Goal: Task Accomplishment & Management: Manage account settings

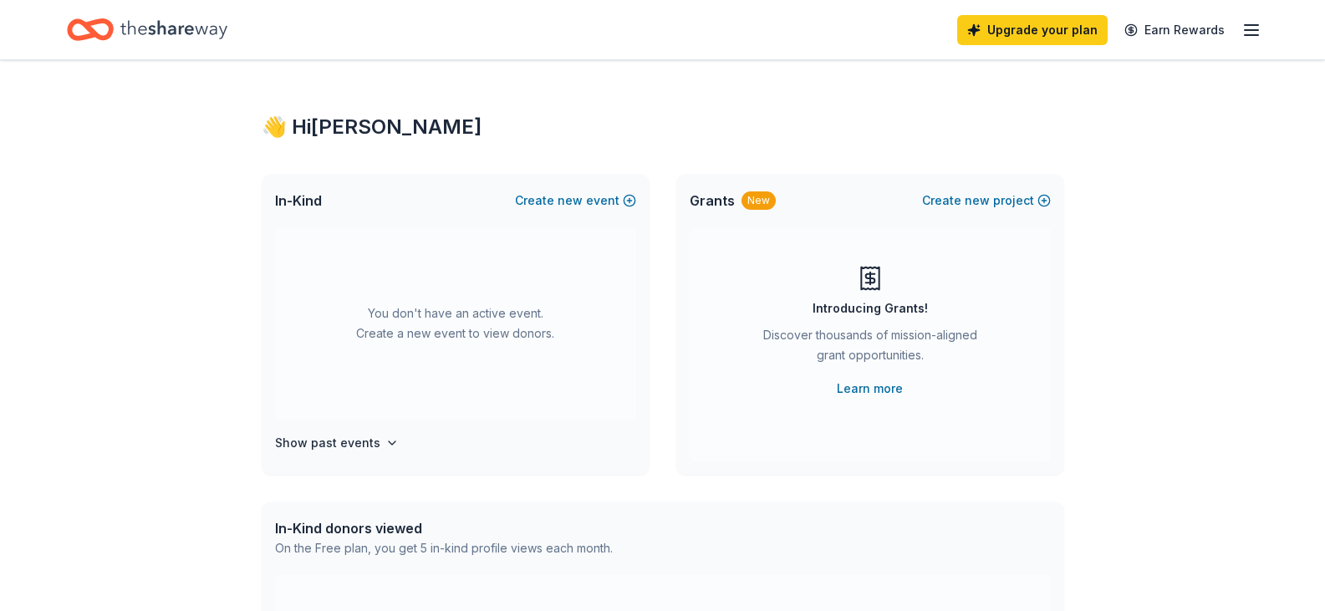
click at [1208, 181] on div "👋 Hi [PERSON_NAME] In-Kind Create new event You don't have an active event. Cre…" at bounding box center [662, 548] width 1325 height 976
click at [1256, 28] on icon "button" at bounding box center [1251, 30] width 20 height 20
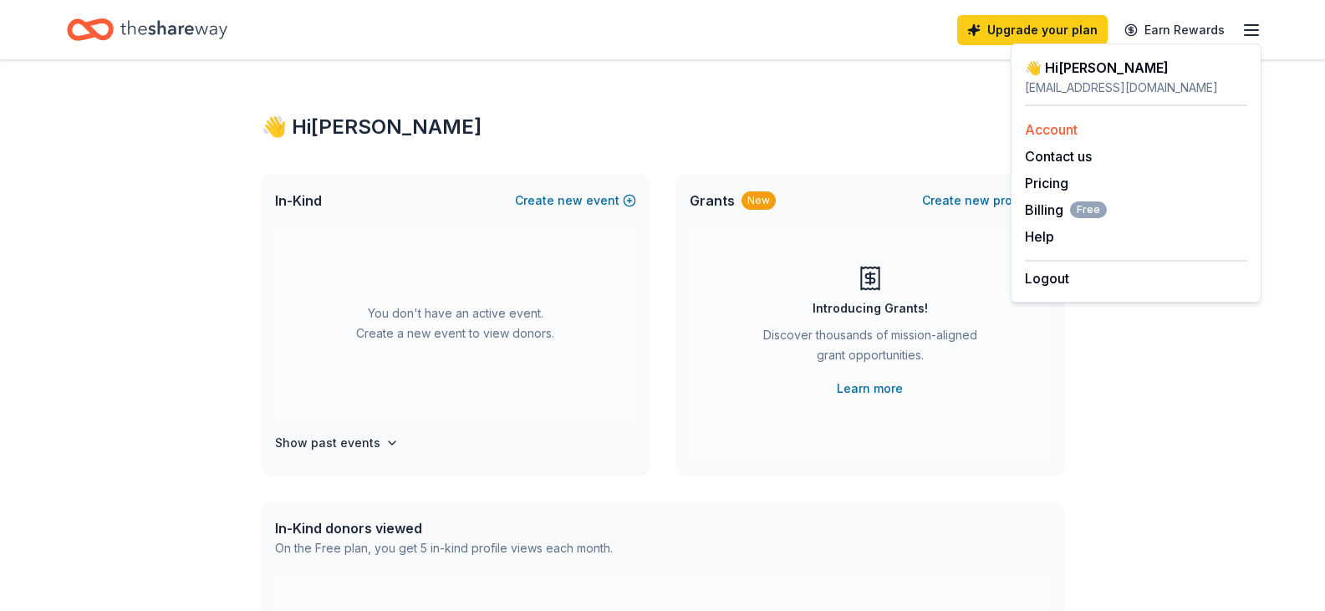
click at [1045, 130] on link "Account" at bounding box center [1051, 129] width 53 height 17
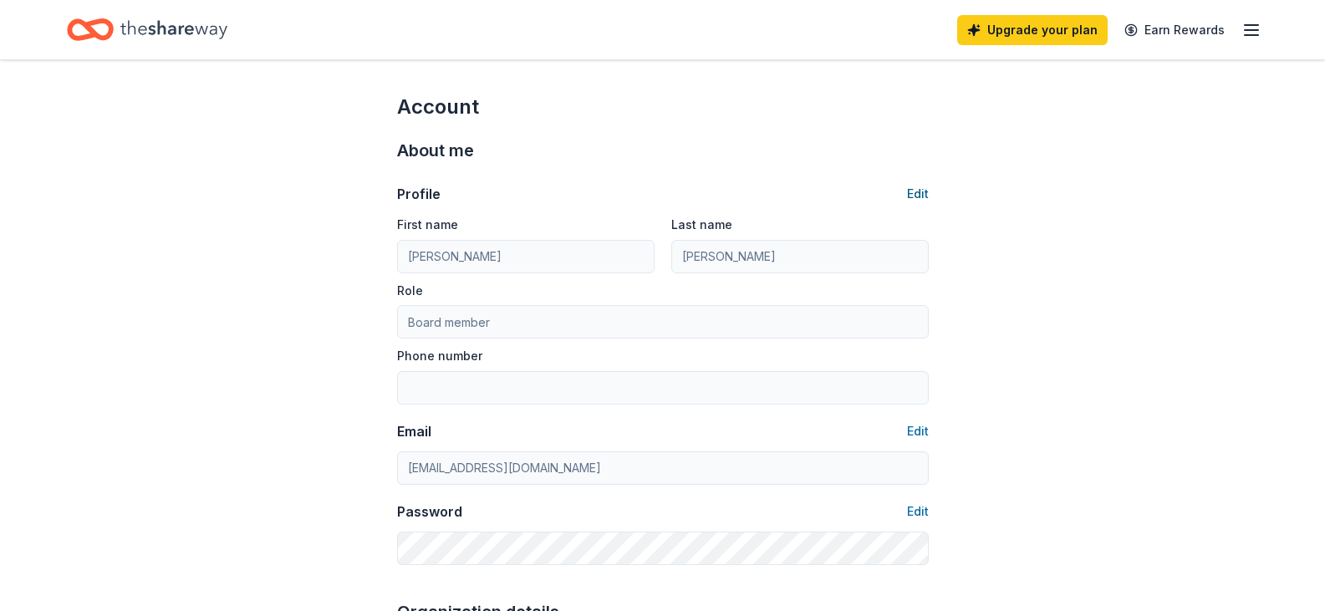
click at [915, 195] on button "Edit" at bounding box center [918, 194] width 22 height 20
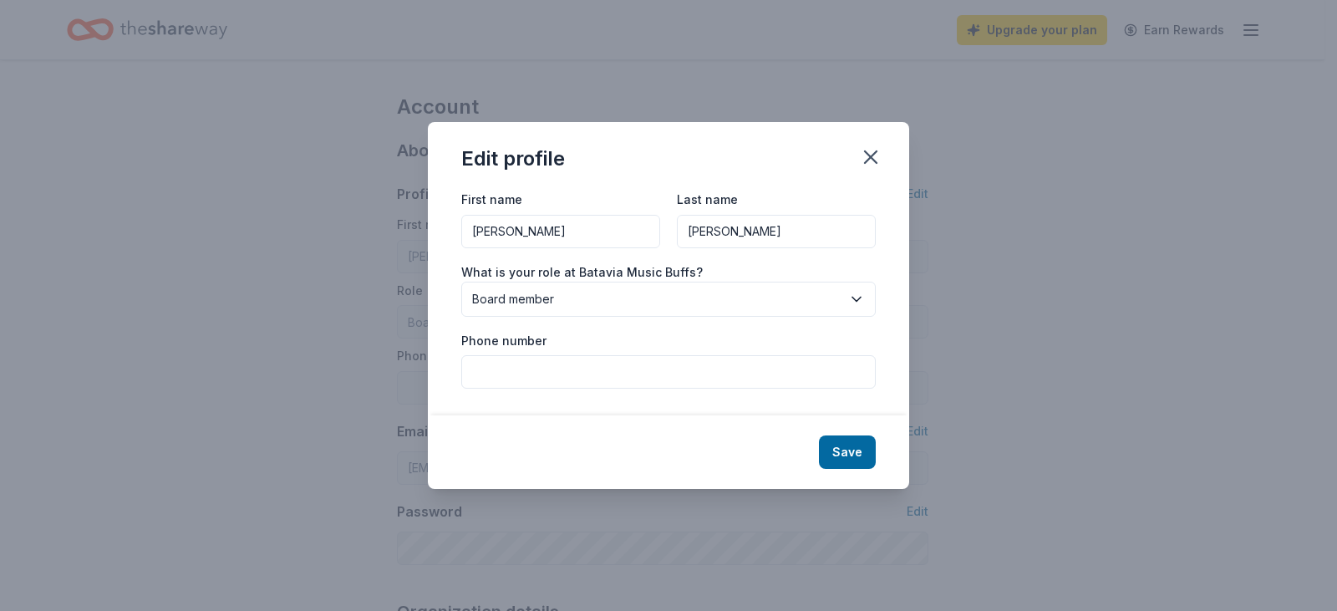
click at [540, 231] on input "[PERSON_NAME]" at bounding box center [560, 231] width 199 height 33
type input "H"
type input "[PERSON_NAME]"
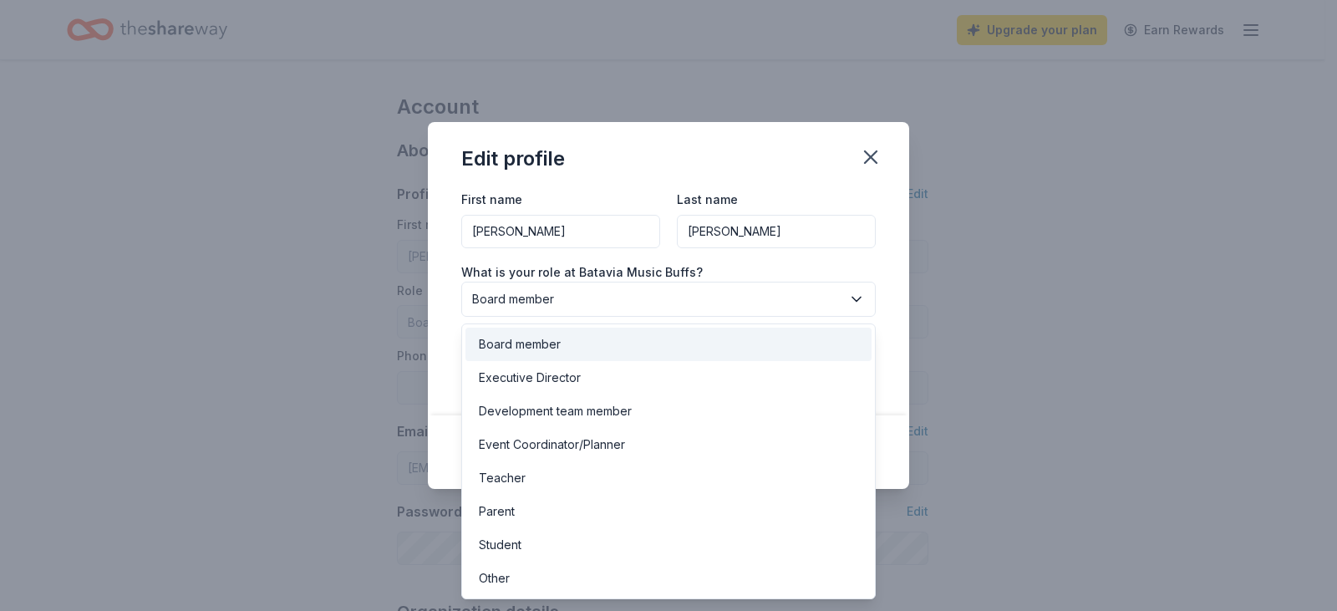
click at [862, 300] on icon "button" at bounding box center [856, 299] width 17 height 17
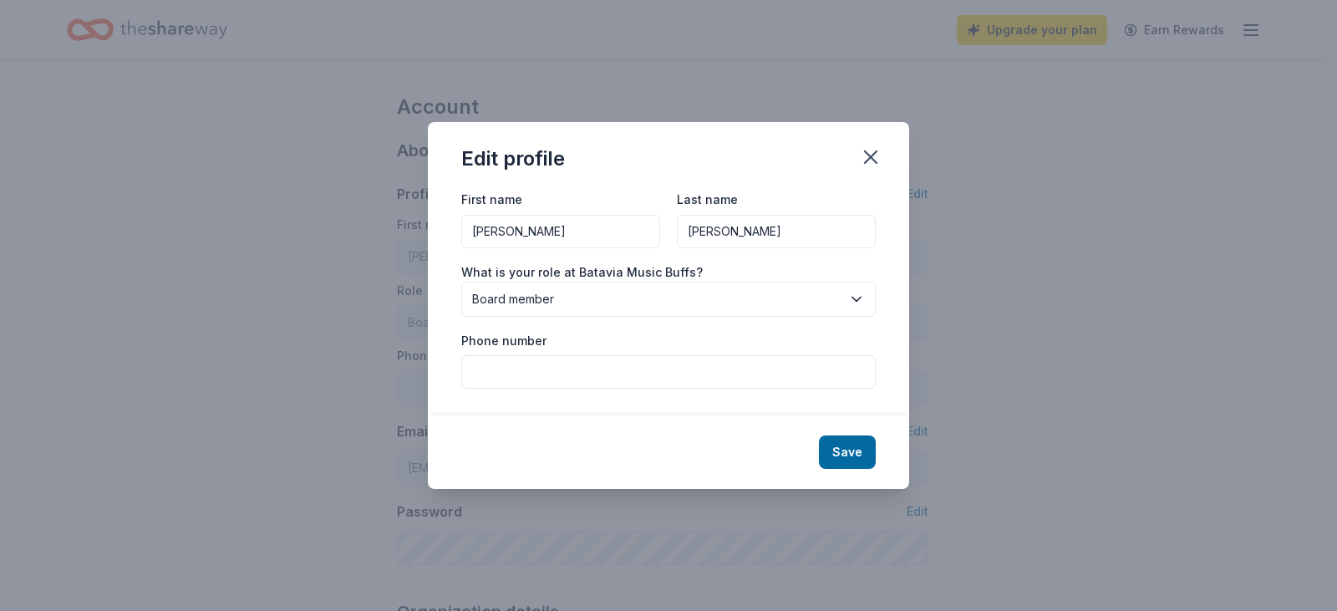
click at [858, 299] on icon "button" at bounding box center [856, 299] width 8 height 4
click at [566, 373] on input "Phone number" at bounding box center [668, 371] width 414 height 33
type input "630.254.3374"
click at [839, 455] on button "Save" at bounding box center [847, 451] width 57 height 33
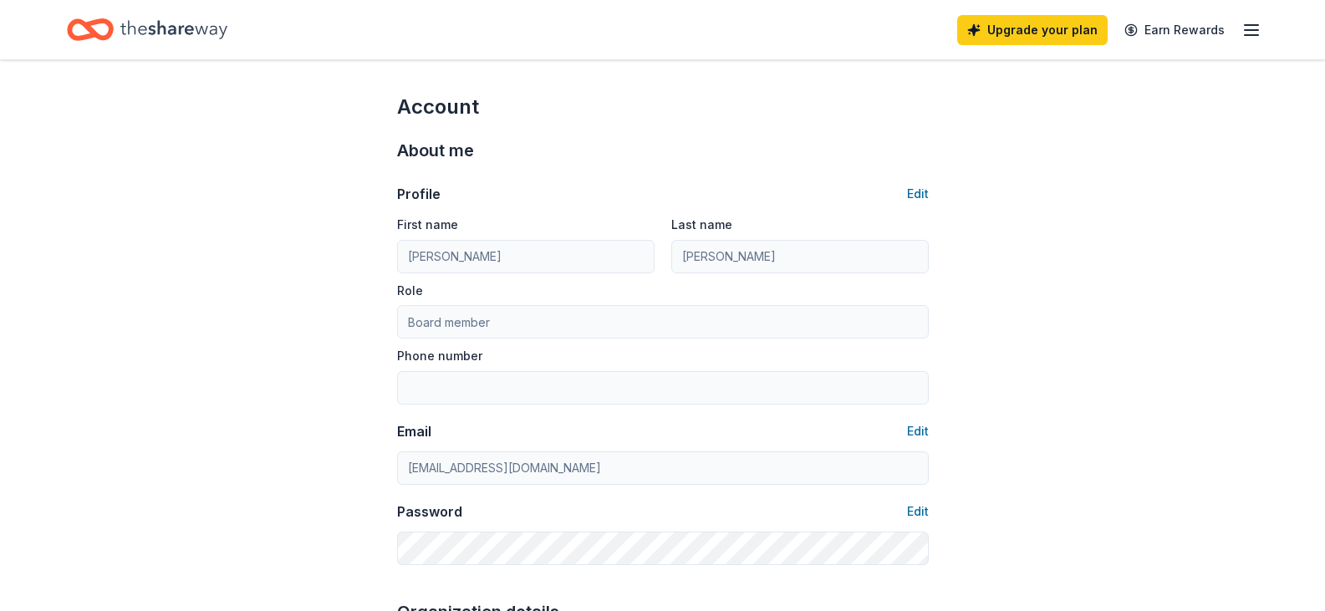
type input "[PERSON_NAME]"
type input "630.254.3374"
click at [1247, 30] on line "button" at bounding box center [1250, 30] width 13 height 0
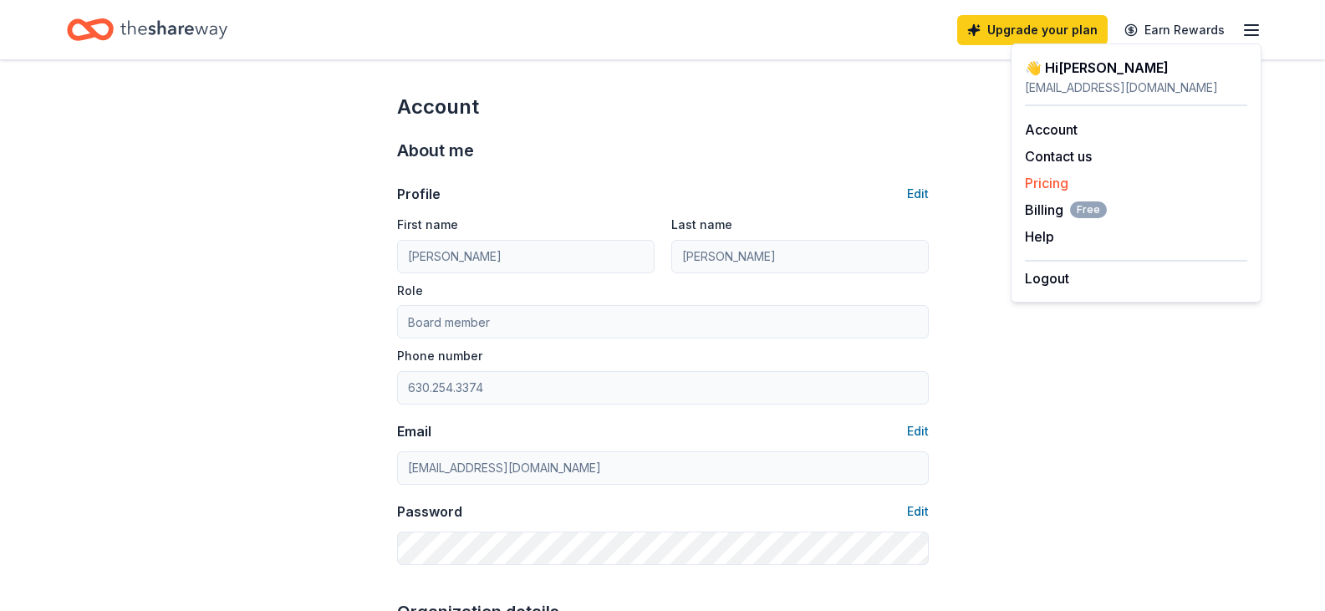
click at [1043, 185] on link "Pricing" at bounding box center [1046, 183] width 43 height 17
click at [1039, 186] on link "Pricing" at bounding box center [1046, 183] width 43 height 17
click at [902, 96] on div "Account" at bounding box center [662, 107] width 531 height 27
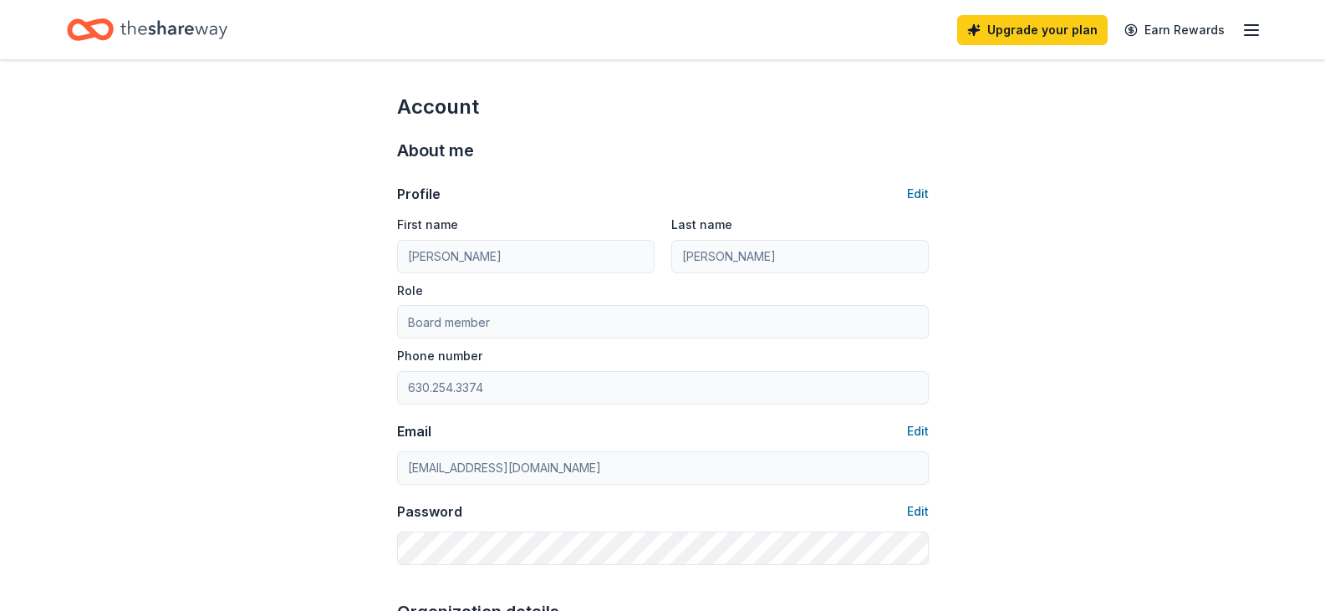
click at [140, 36] on icon "Home" at bounding box center [173, 30] width 107 height 34
click at [90, 27] on icon "Home" at bounding box center [98, 29] width 26 height 17
click at [1250, 23] on icon "button" at bounding box center [1251, 30] width 20 height 20
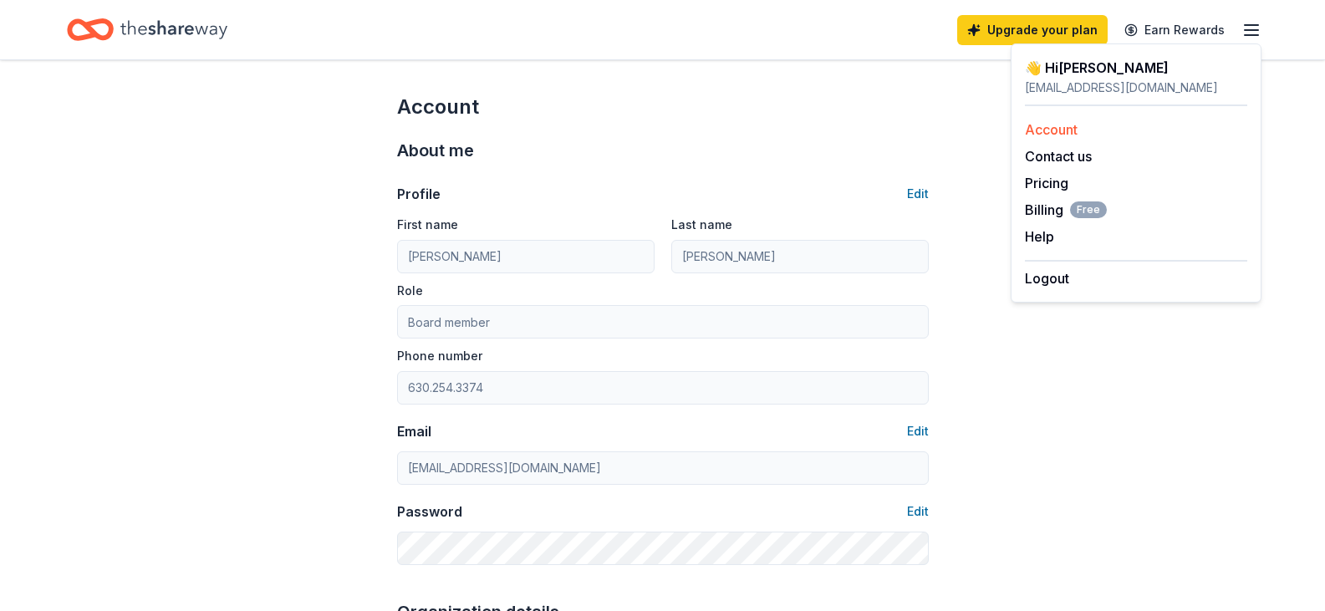
click at [1054, 132] on link "Account" at bounding box center [1051, 129] width 53 height 17
click at [1065, 64] on div "👋 Hi [PERSON_NAME]" at bounding box center [1136, 68] width 222 height 20
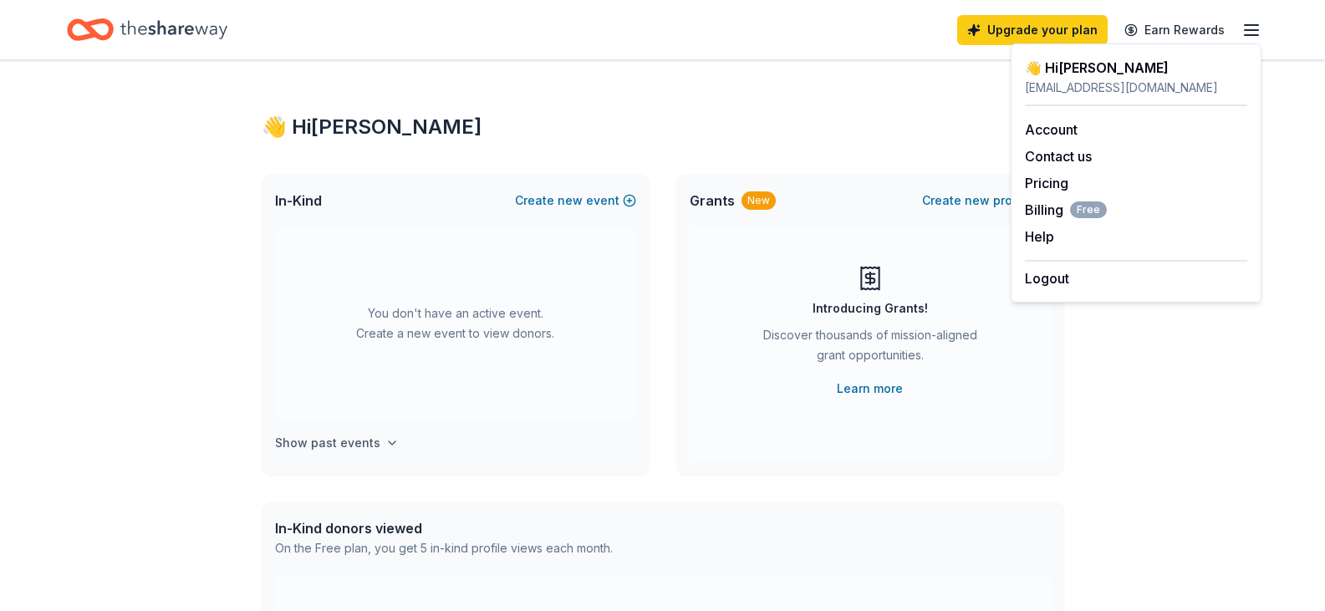
click at [385, 443] on icon "button" at bounding box center [391, 442] width 13 height 13
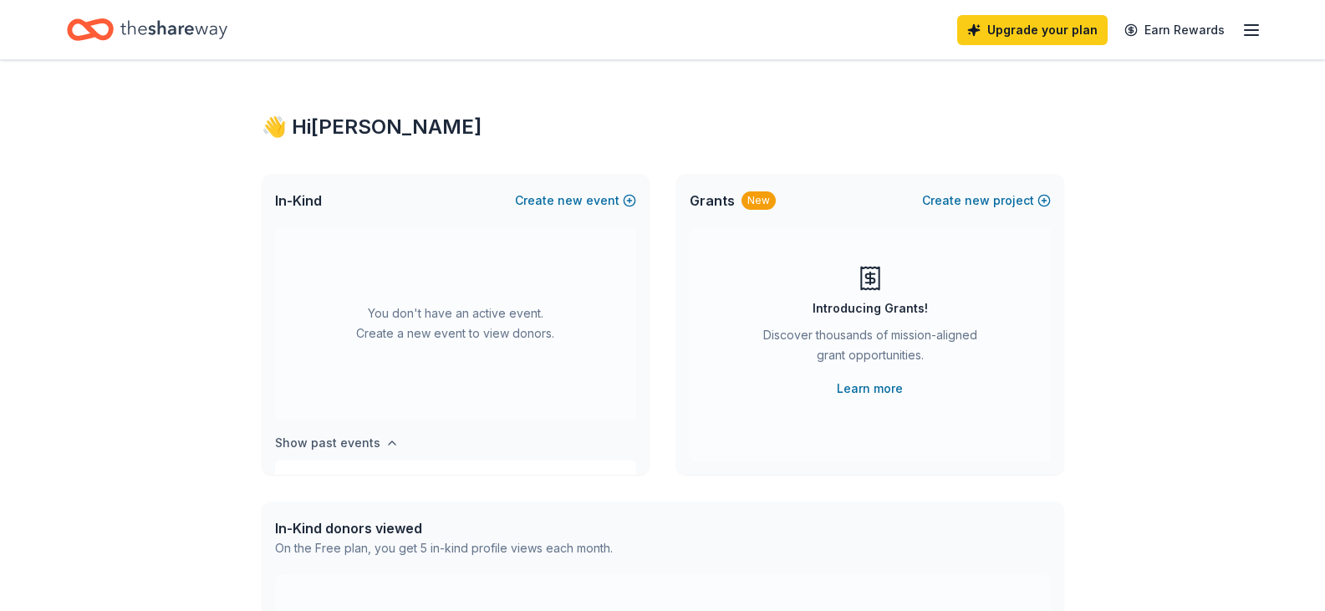
scroll to position [139, 0]
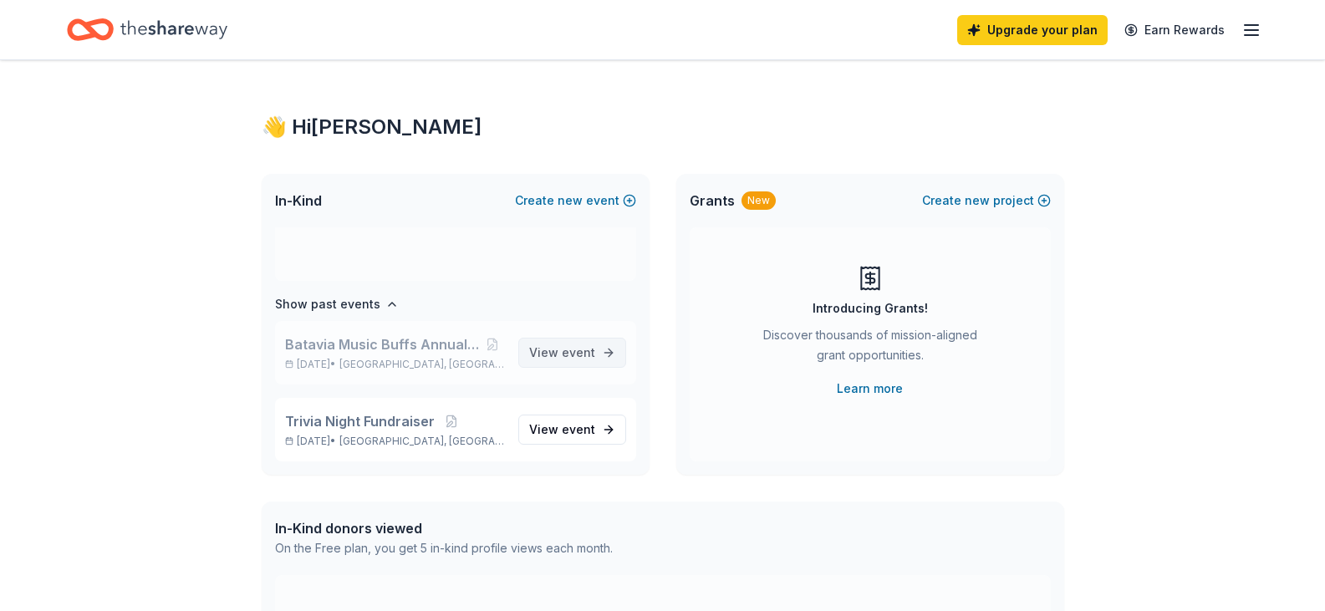
click at [562, 350] on span "event" at bounding box center [578, 352] width 33 height 14
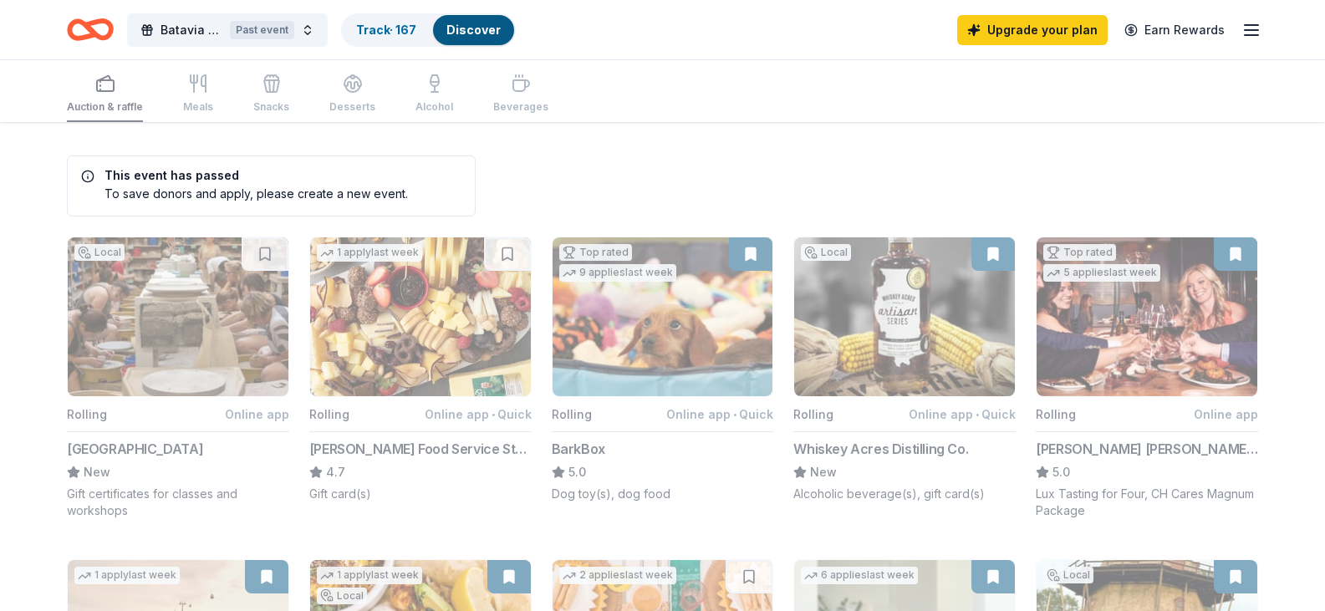
click at [197, 88] on div "Auction & raffle Meals Snacks Desserts Alcohol Beverages" at bounding box center [307, 94] width 481 height 55
click at [267, 94] on div "Auction & raffle Meals Snacks Desserts Alcohol Beverages" at bounding box center [307, 94] width 481 height 55
click at [343, 87] on div "Auction & raffle Meals Snacks Desserts Alcohol Beverages" at bounding box center [307, 94] width 481 height 55
click at [305, 35] on button "Batavia Music Buffs Annual Trivia Night Past event" at bounding box center [227, 29] width 201 height 33
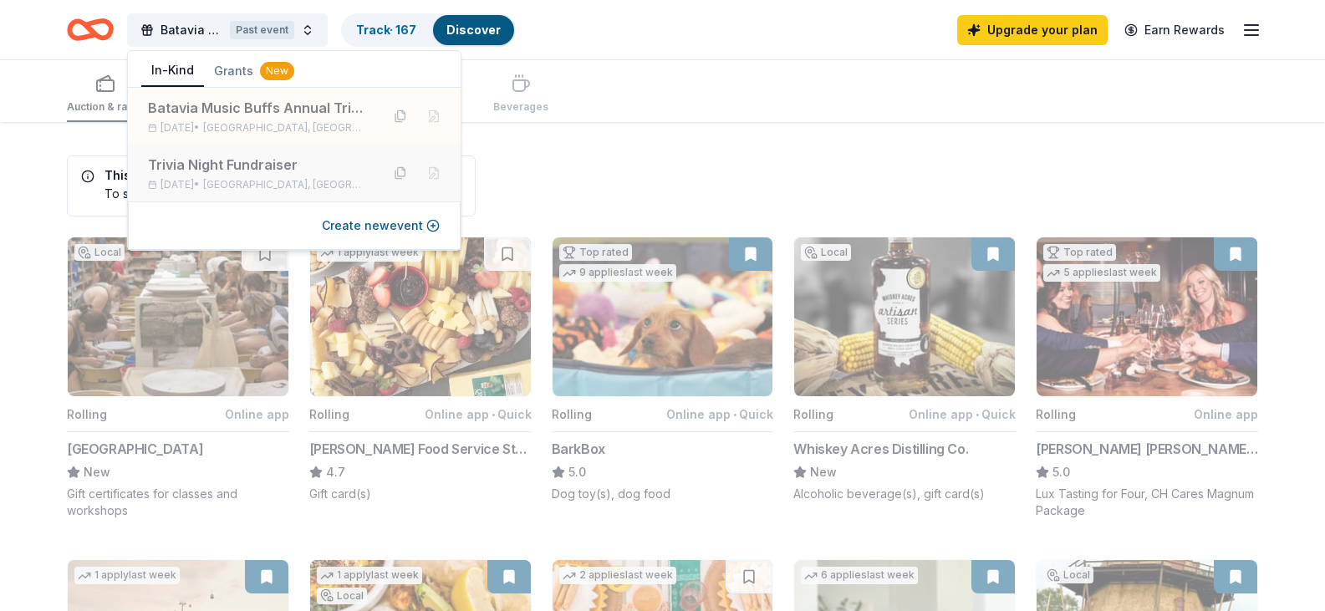
click at [245, 175] on div "Trivia Night Fundraiser [DATE] • [GEOGRAPHIC_DATA], [GEOGRAPHIC_DATA]" at bounding box center [257, 173] width 219 height 37
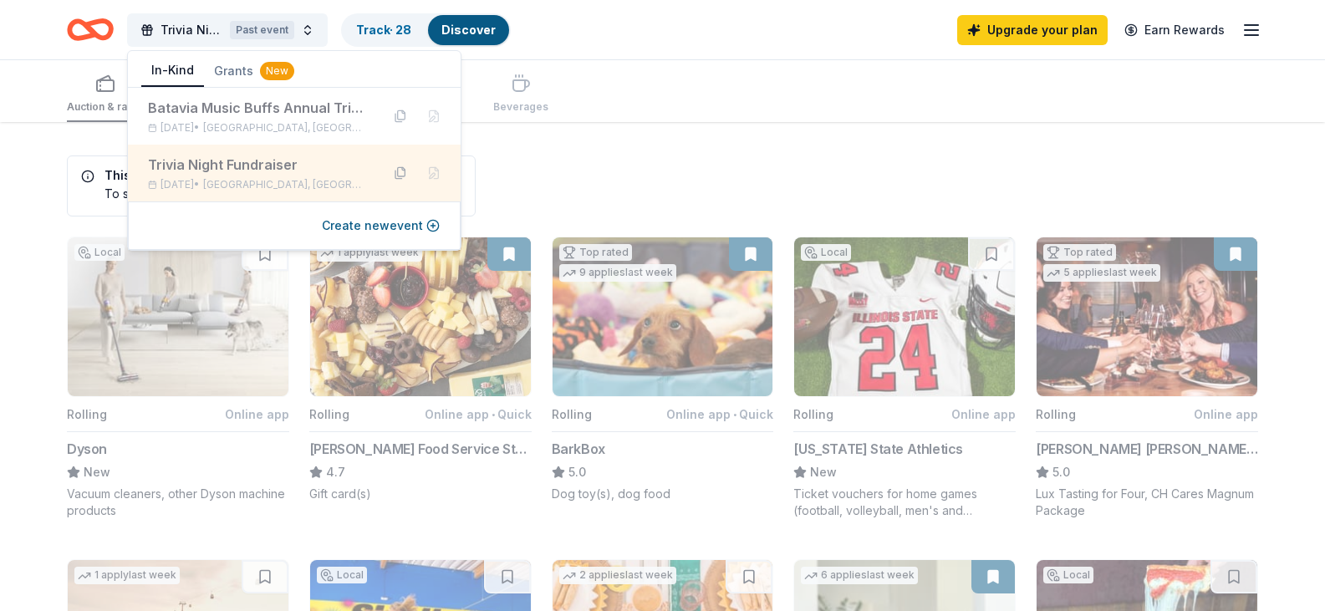
click at [403, 176] on button at bounding box center [400, 173] width 27 height 27
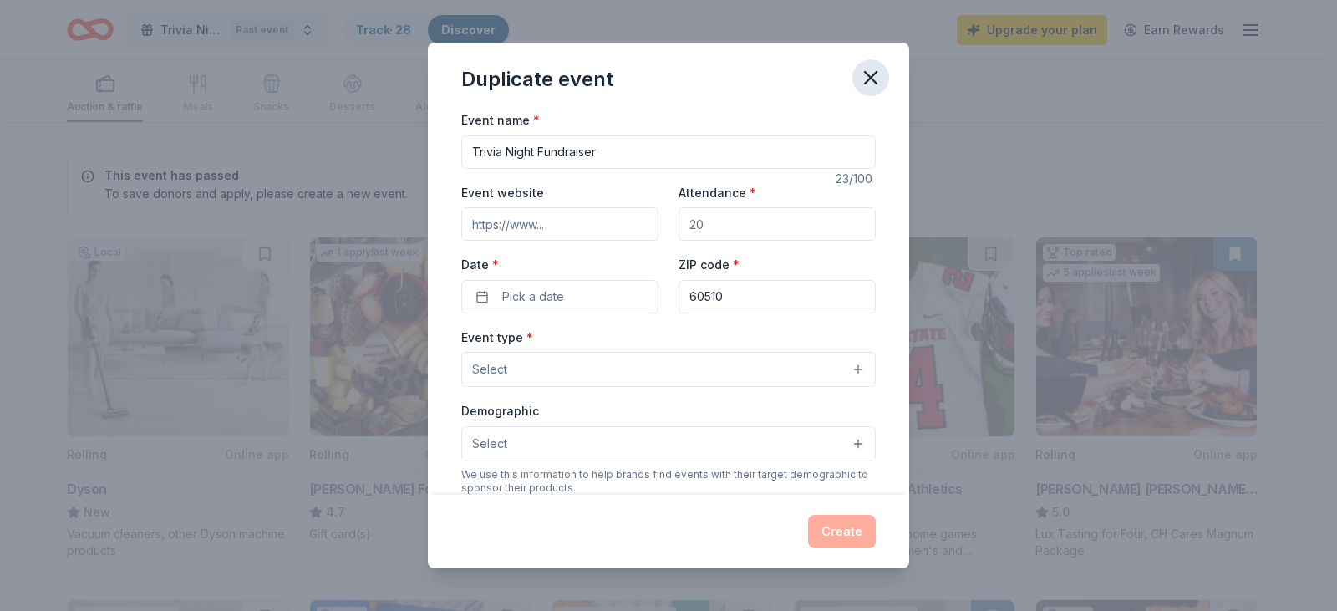
click at [867, 79] on icon "button" at bounding box center [870, 77] width 23 height 23
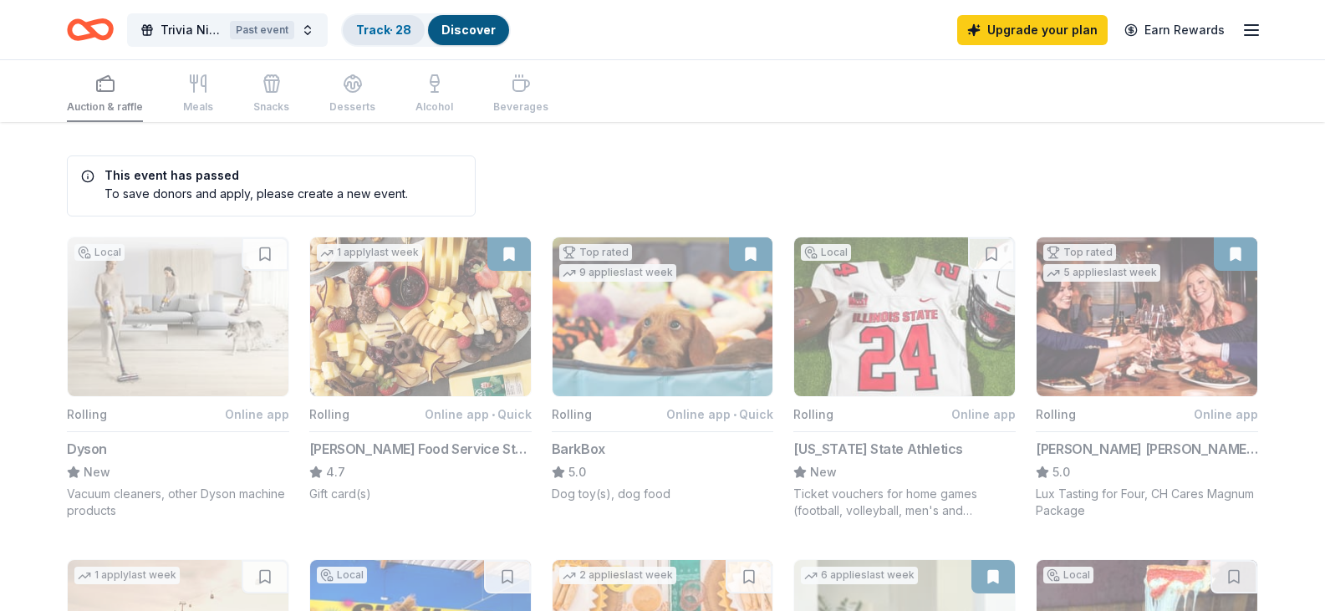
click at [398, 32] on link "Track · 28" at bounding box center [383, 30] width 55 height 14
